Goal: Task Accomplishment & Management: Use online tool/utility

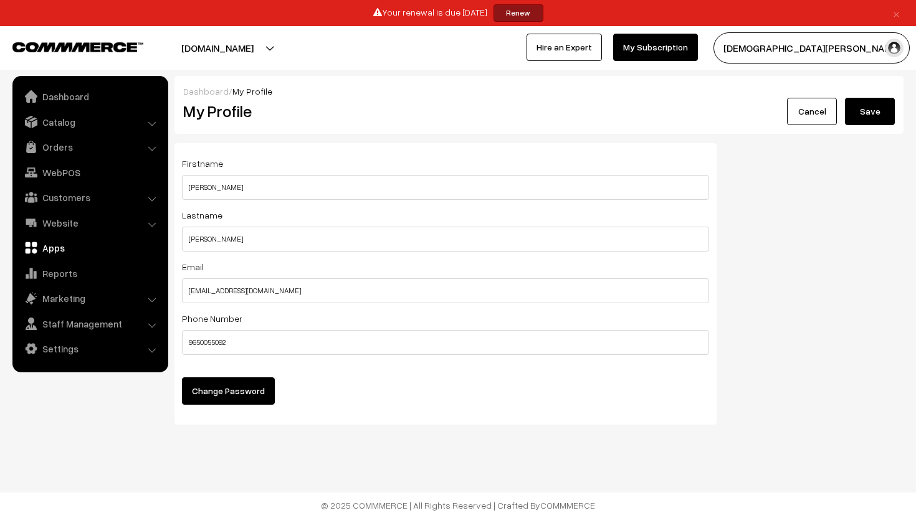
click at [80, 244] on link "Apps" at bounding box center [90, 248] width 148 height 22
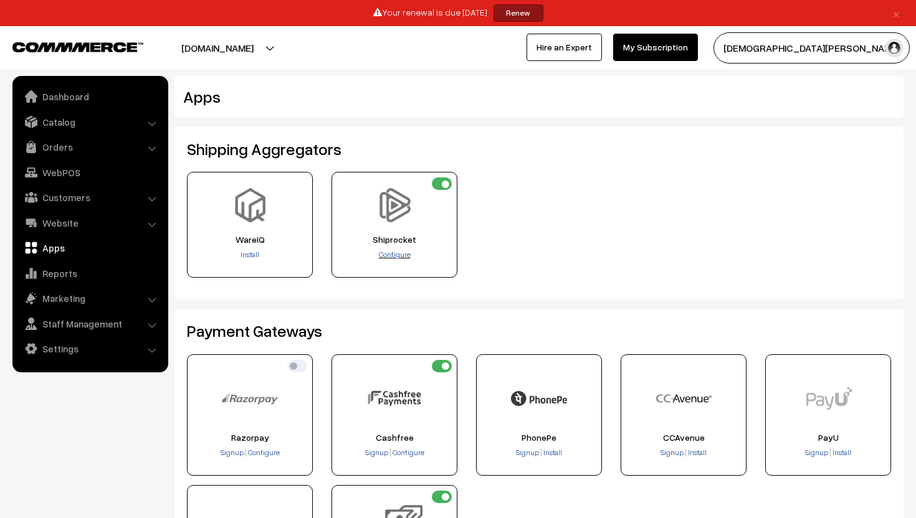
click at [388, 252] on span "Configure" at bounding box center [395, 254] width 32 height 9
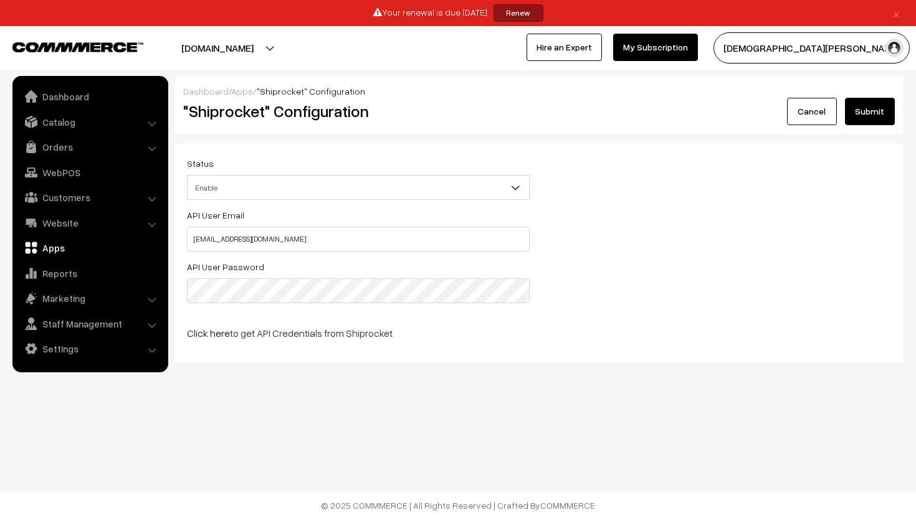
click at [865, 105] on button "Submit" at bounding box center [870, 111] width 50 height 27
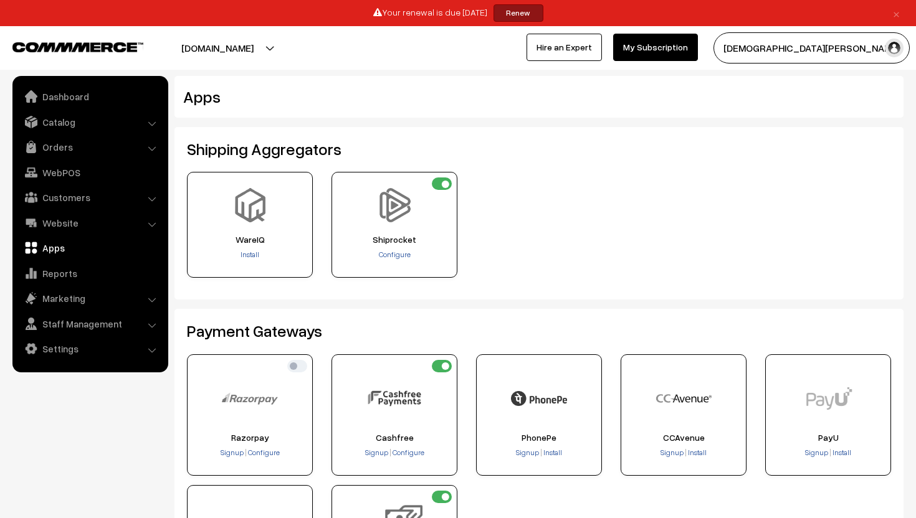
click at [396, 209] on img at bounding box center [394, 205] width 34 height 34
click at [398, 257] on span "Configure" at bounding box center [395, 254] width 32 height 9
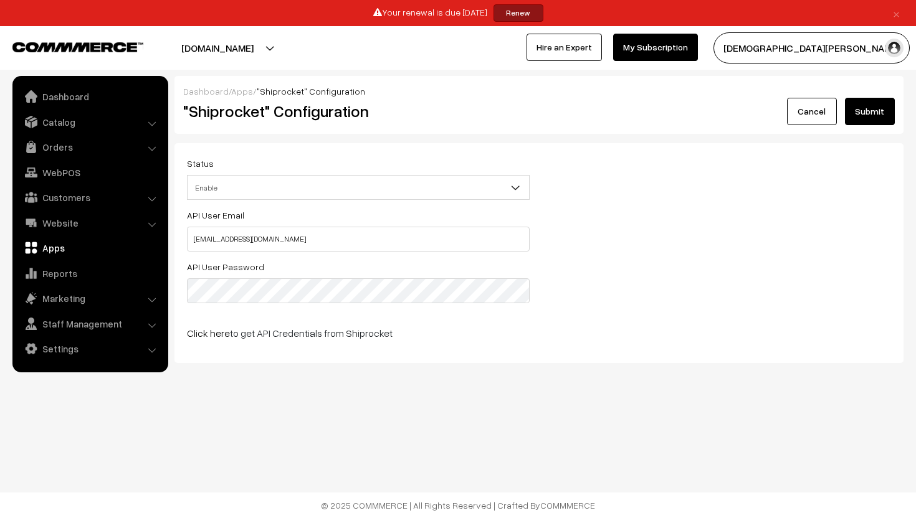
click at [855, 118] on button "Submit" at bounding box center [870, 111] width 50 height 27
